Goal: Use online tool/utility: Utilize a website feature to perform a specific function

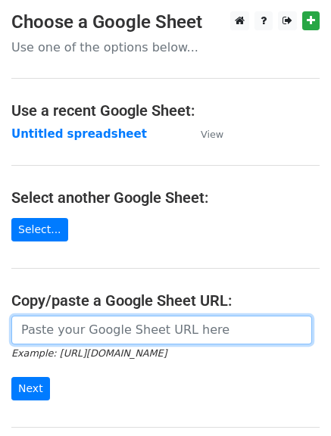
click at [145, 330] on input "url" at bounding box center [161, 330] width 301 height 29
paste input "[URL][DOMAIN_NAME]"
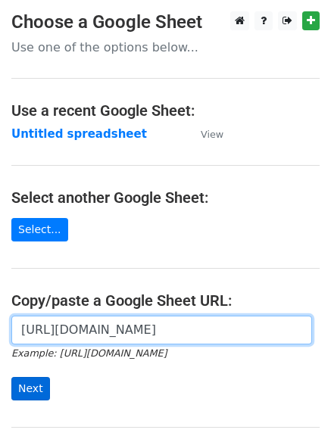
type input "[URL][DOMAIN_NAME]"
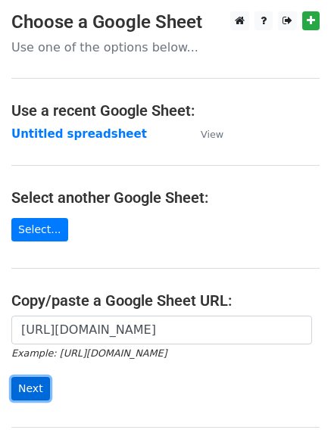
scroll to position [0, 0]
click at [33, 380] on input "Next" at bounding box center [30, 388] width 39 height 23
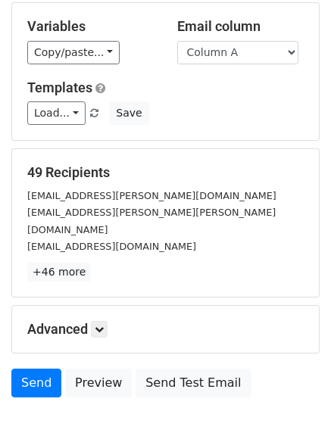
scroll to position [83, 0]
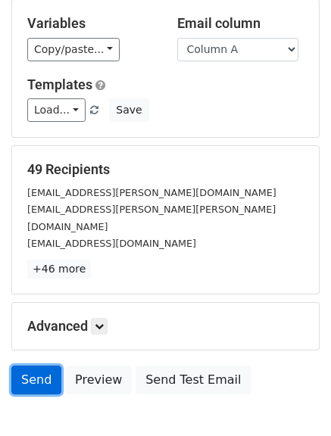
click at [26, 366] on link "Send" at bounding box center [36, 380] width 50 height 29
